Goal: Find specific page/section: Find specific page/section

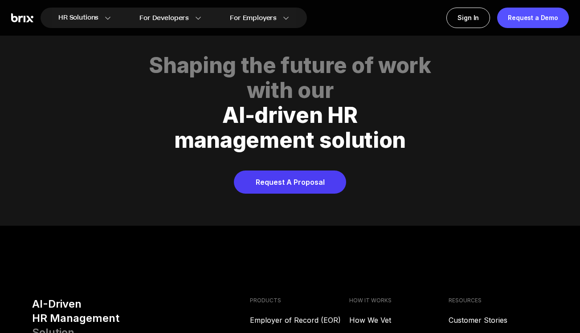
scroll to position [3590, 0]
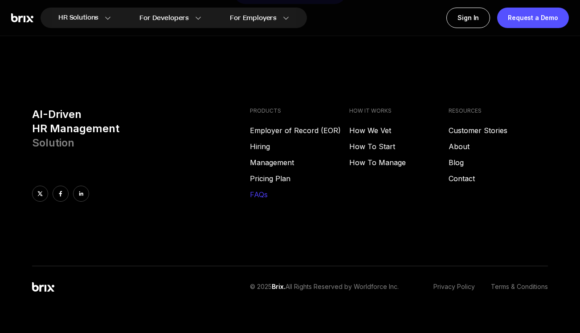
click at [266, 189] on link "FAQs" at bounding box center [299, 194] width 99 height 11
